Goal: Transaction & Acquisition: Purchase product/service

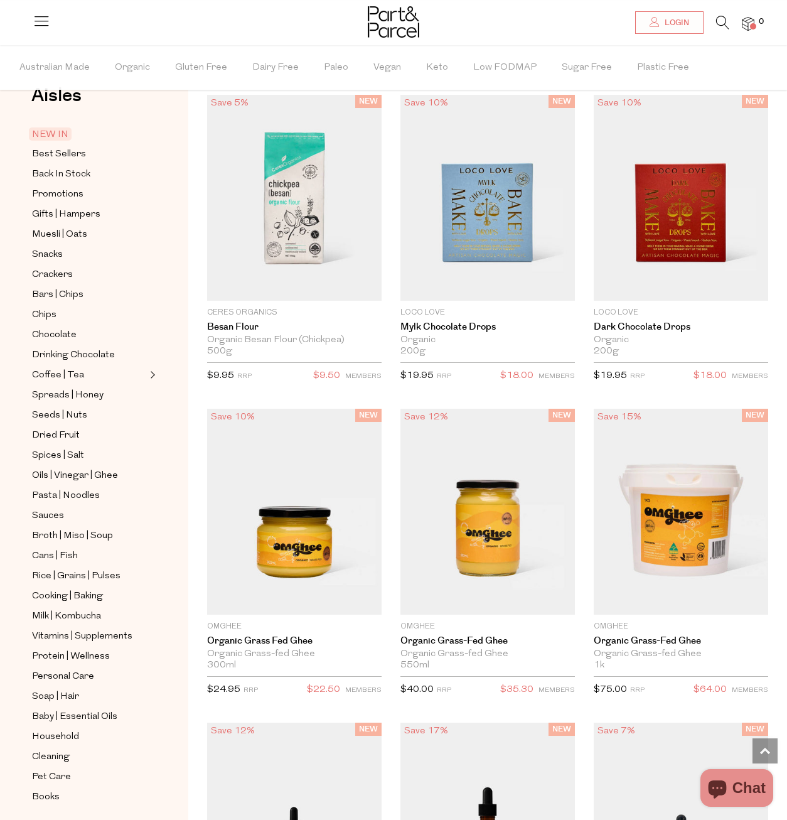
scroll to position [53, 0]
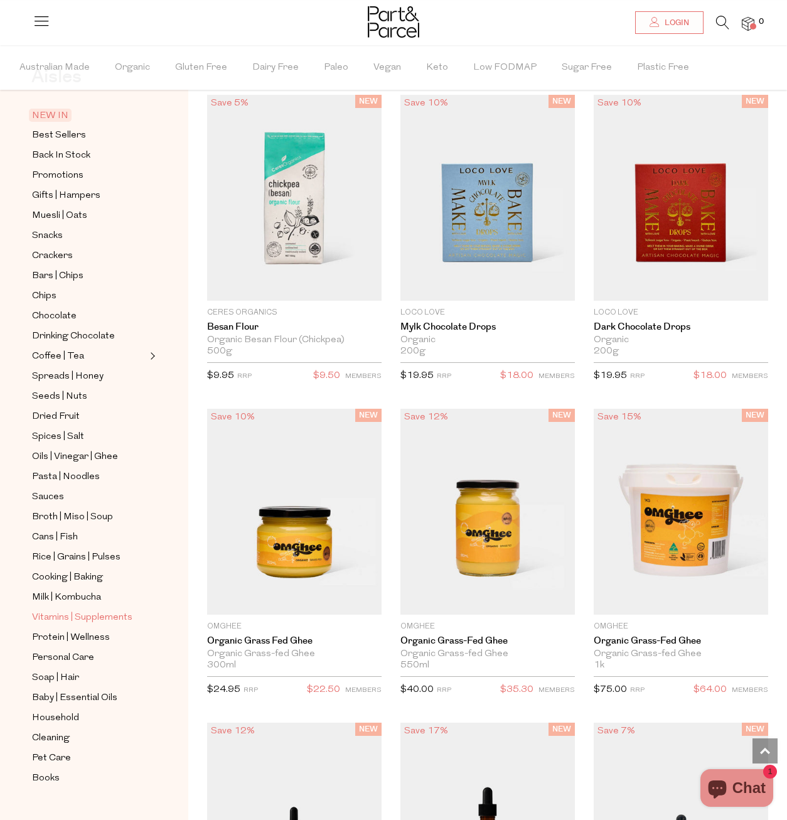
click at [75, 610] on span "Vitamins | Supplements" at bounding box center [82, 617] width 100 height 15
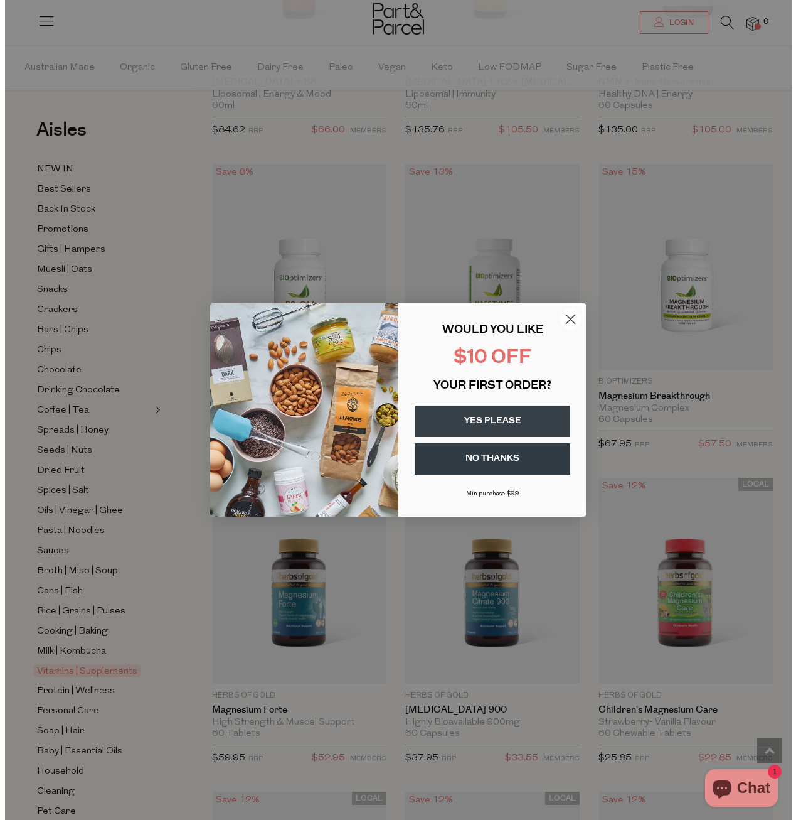
scroll to position [1901, 0]
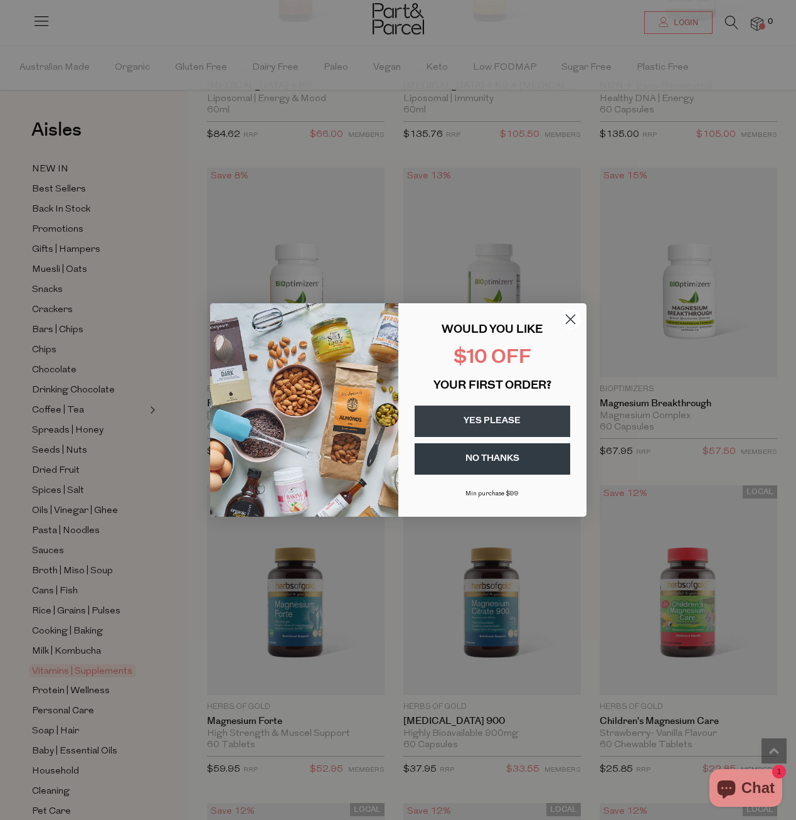
click at [568, 319] on circle "Close dialog" at bounding box center [570, 319] width 21 height 21
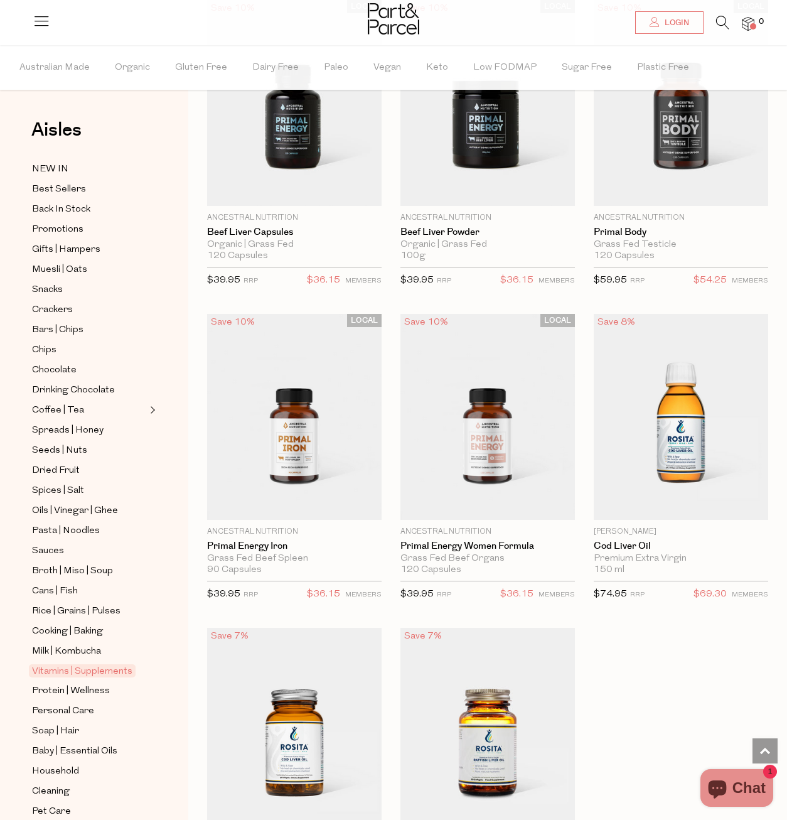
scroll to position [4205, 0]
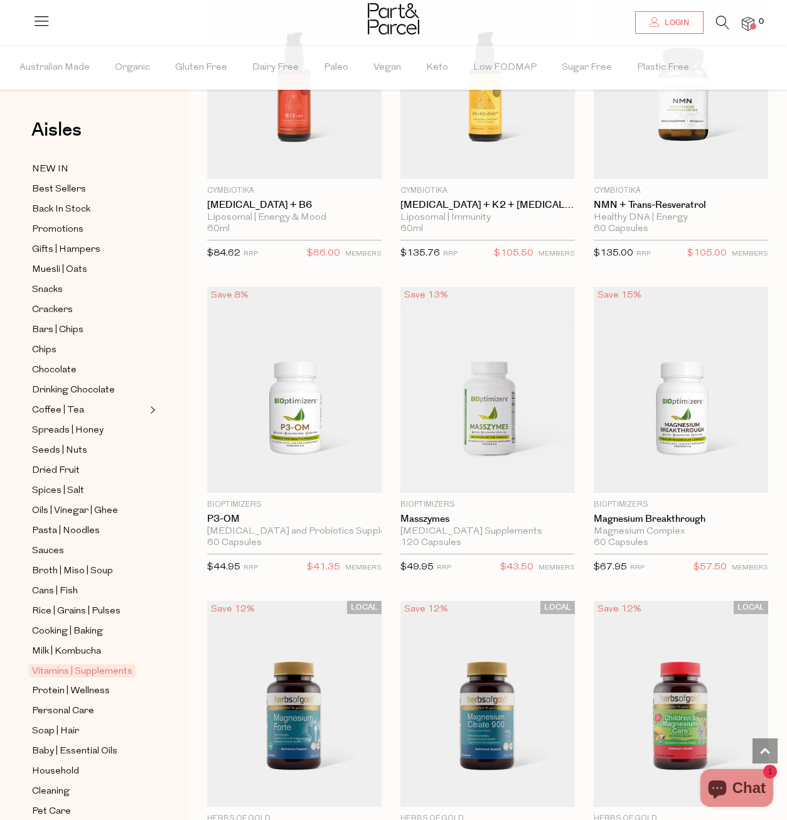
scroll to position [1757, 0]
